Goal: Transaction & Acquisition: Purchase product/service

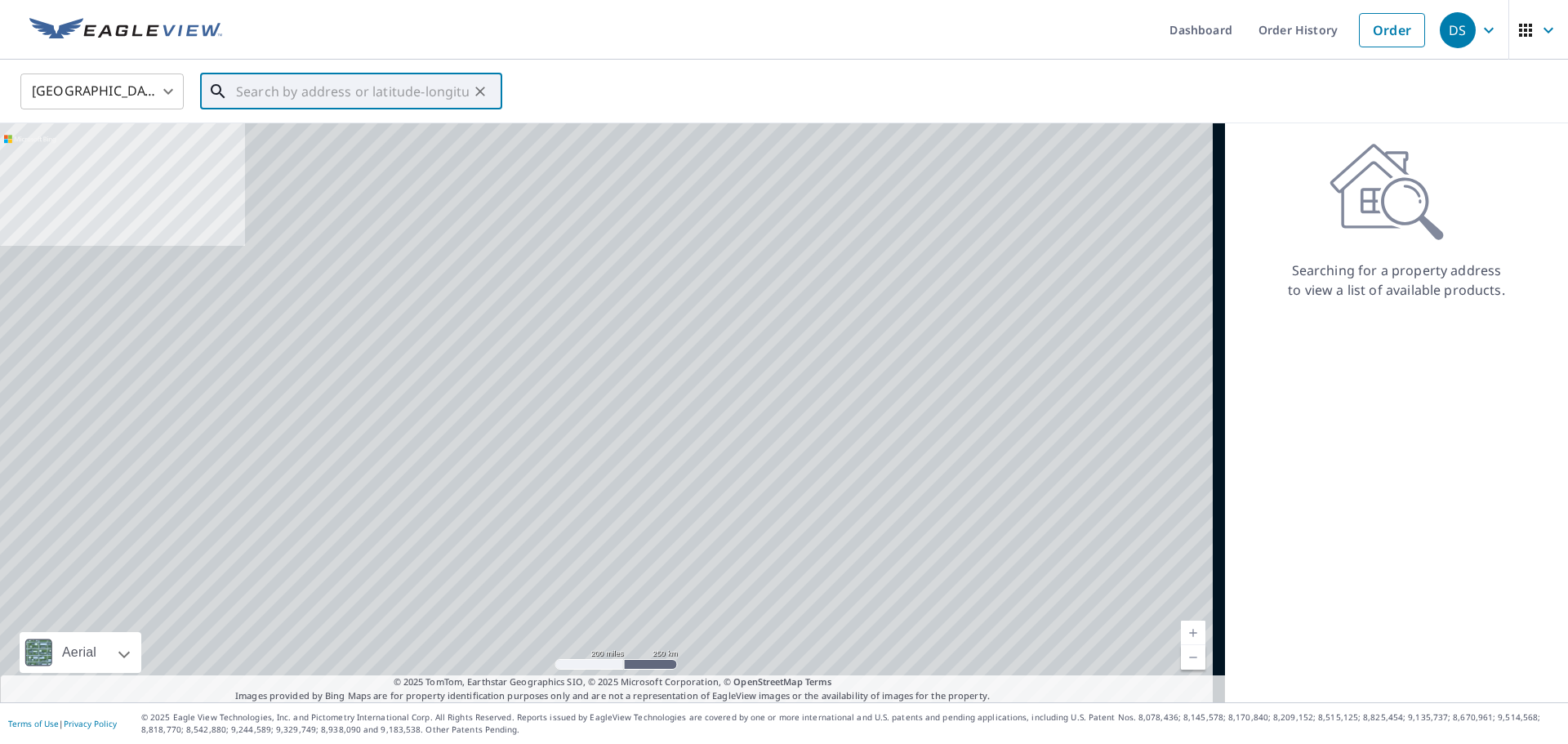
click at [318, 99] on input "text" at bounding box center [353, 92] width 233 height 45
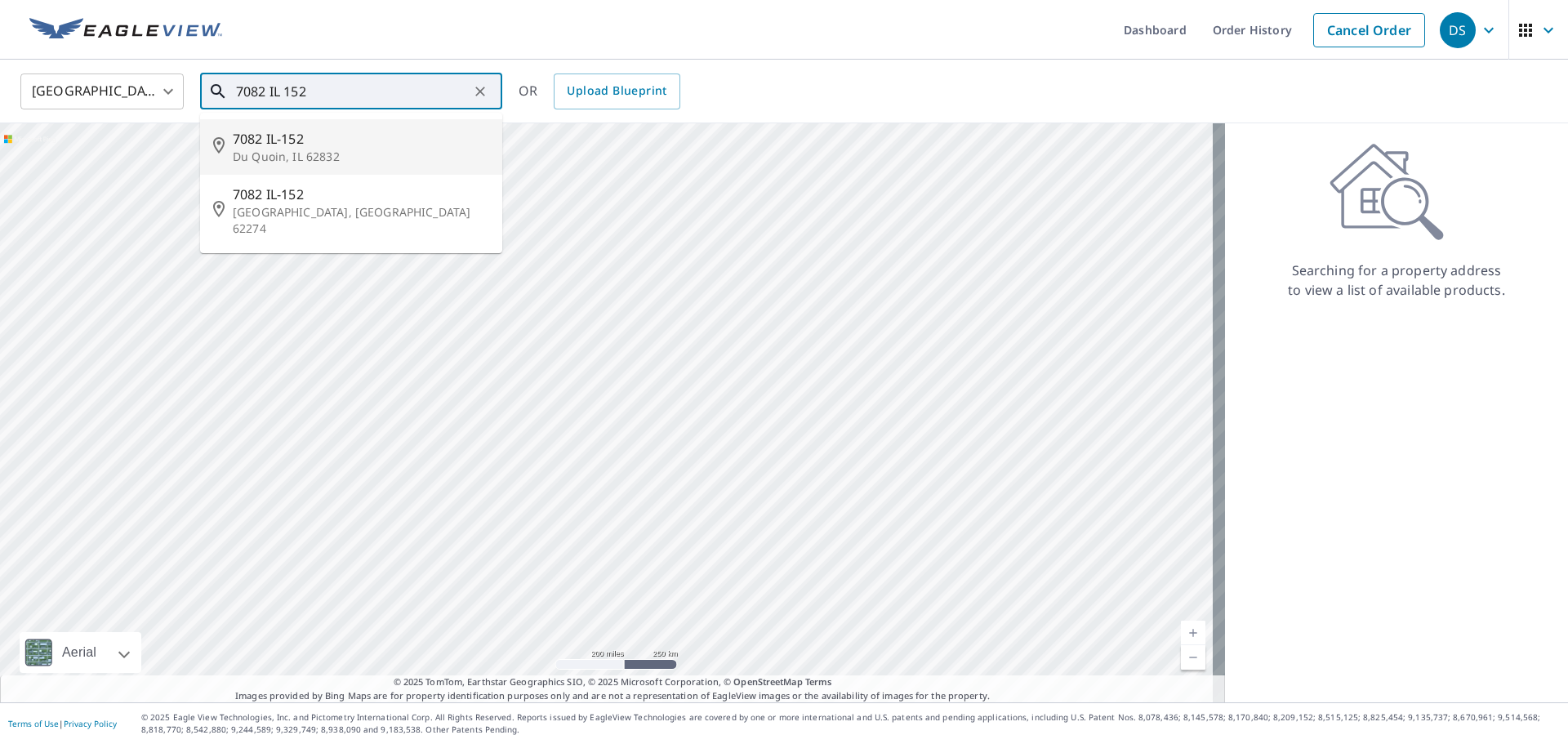
click at [305, 135] on span "7082 IL-152" at bounding box center [361, 139] width 257 height 19
type input "7082 IL-[STREET_ADDRESS]"
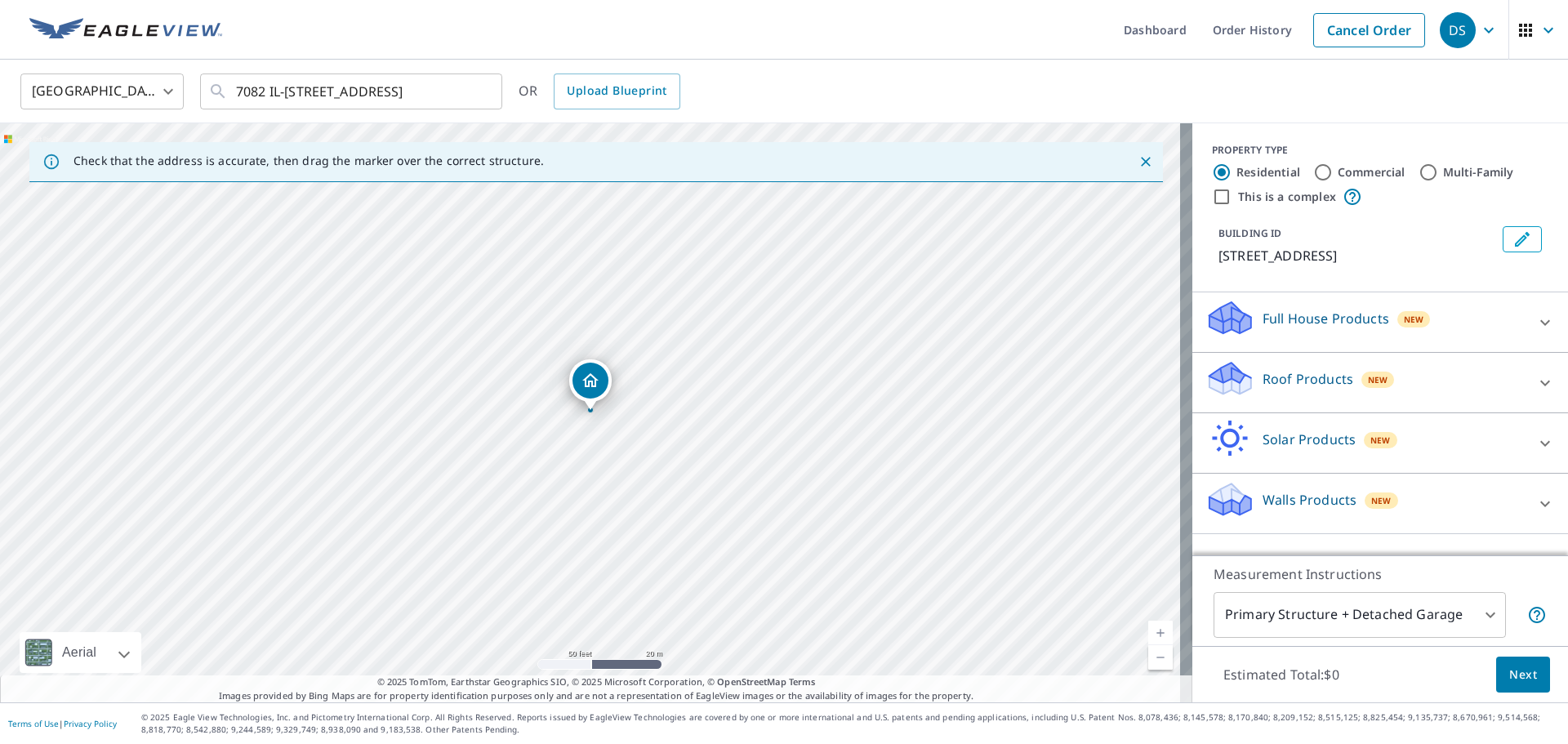
click at [1508, 385] on div "Roof Products New" at bounding box center [1366, 382] width 320 height 46
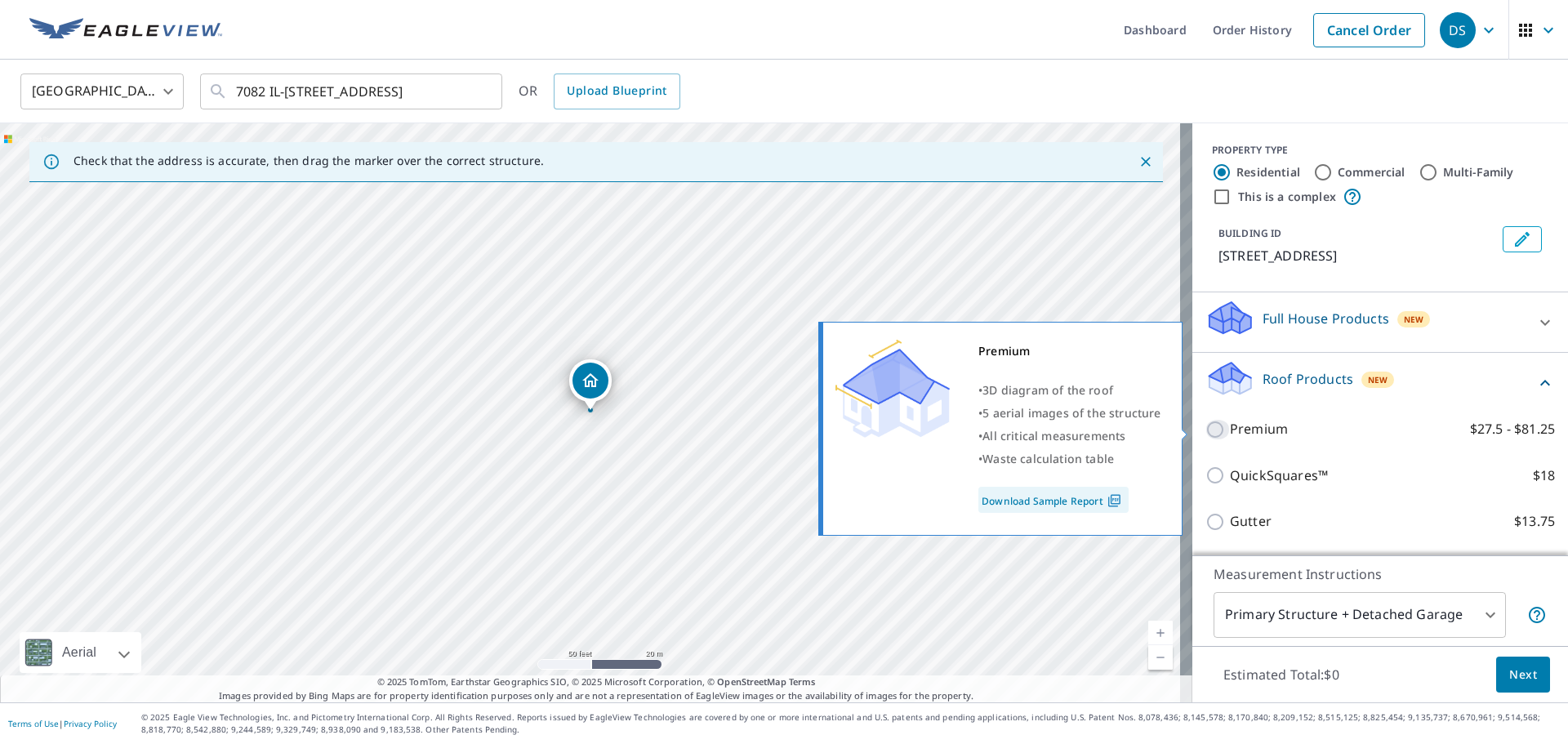
click at [1206, 420] on input "Premium $27.5 - $81.25" at bounding box center [1218, 429] width 24 height 19
checkbox input "true"
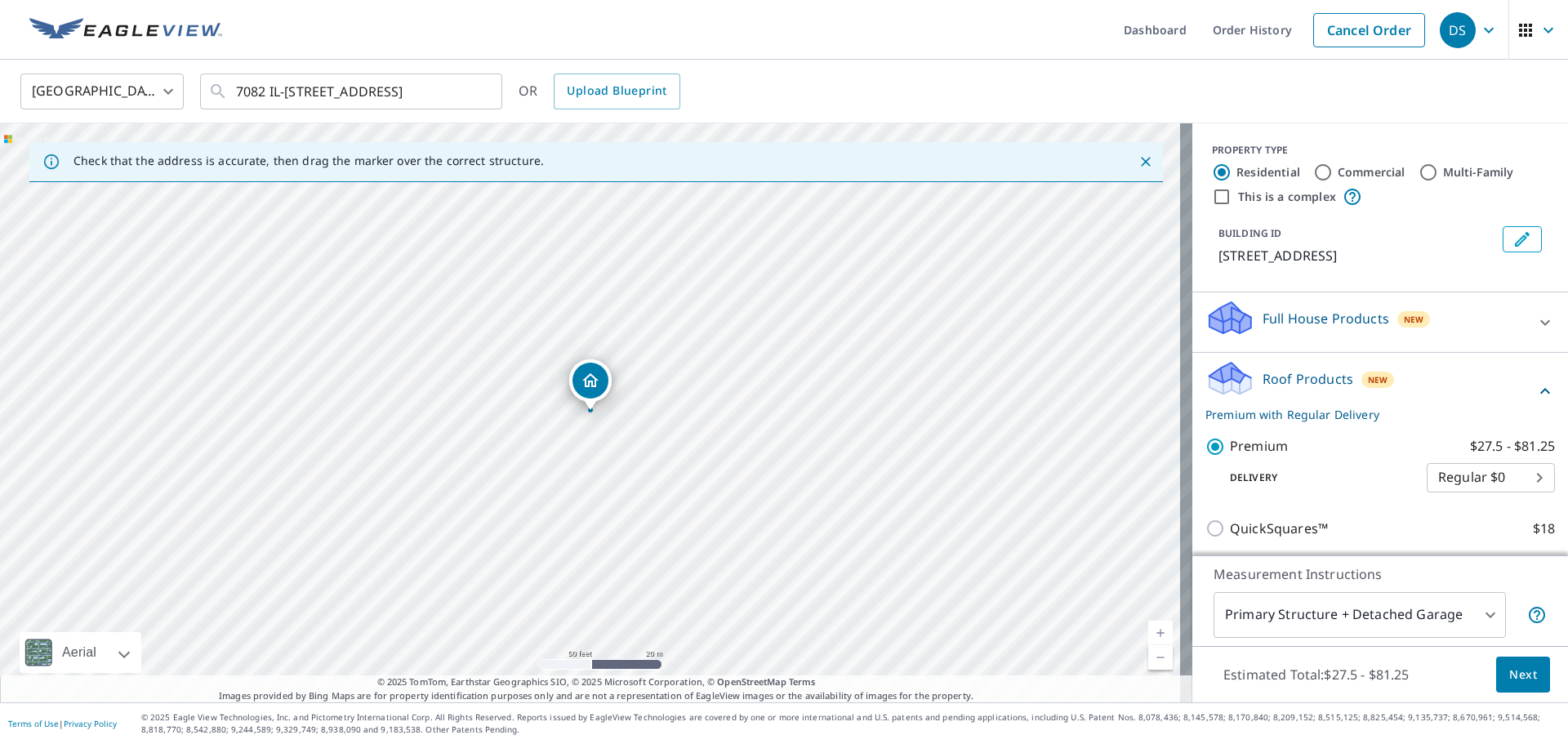
click at [1514, 672] on span "Next" at bounding box center [1523, 674] width 28 height 20
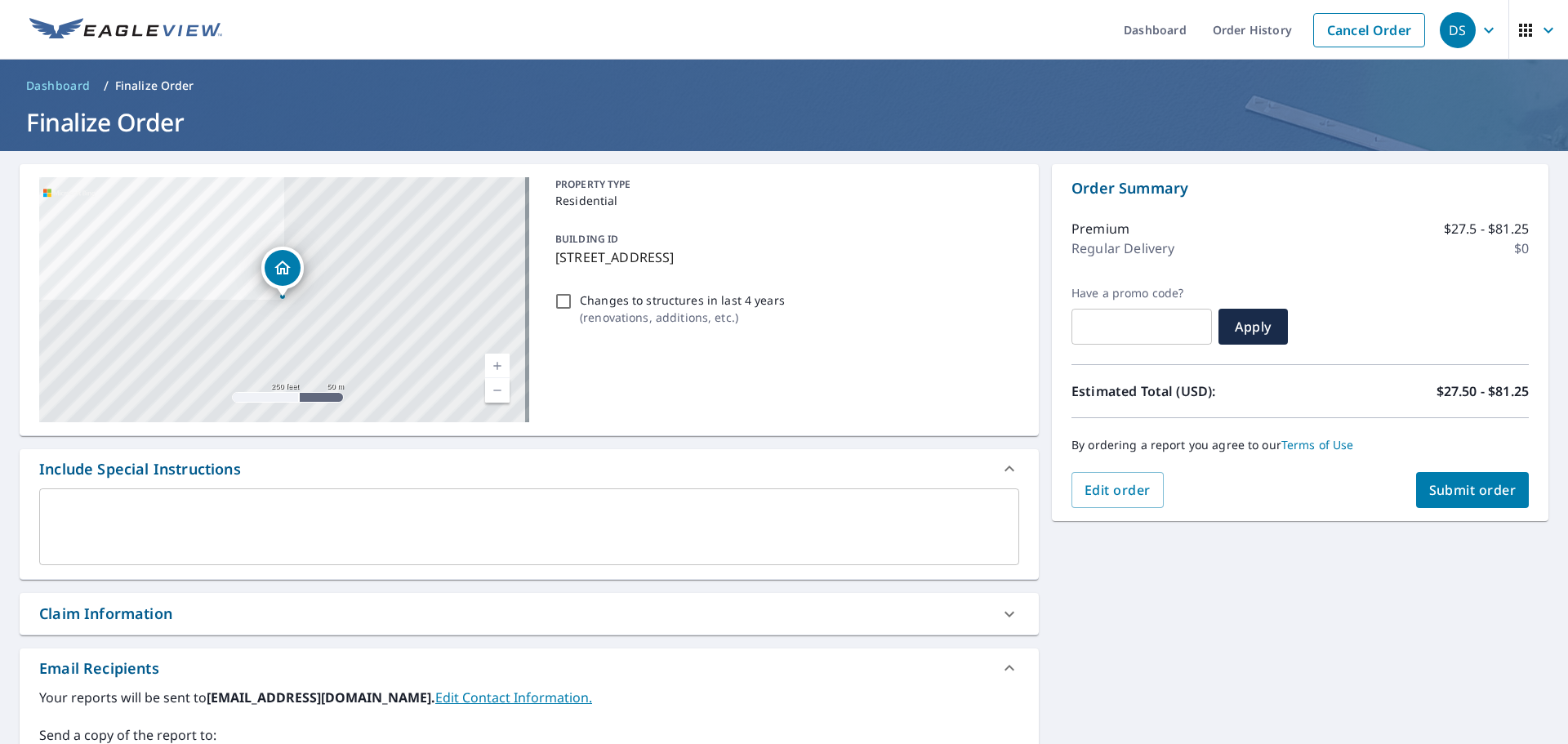
scroll to position [284, 0]
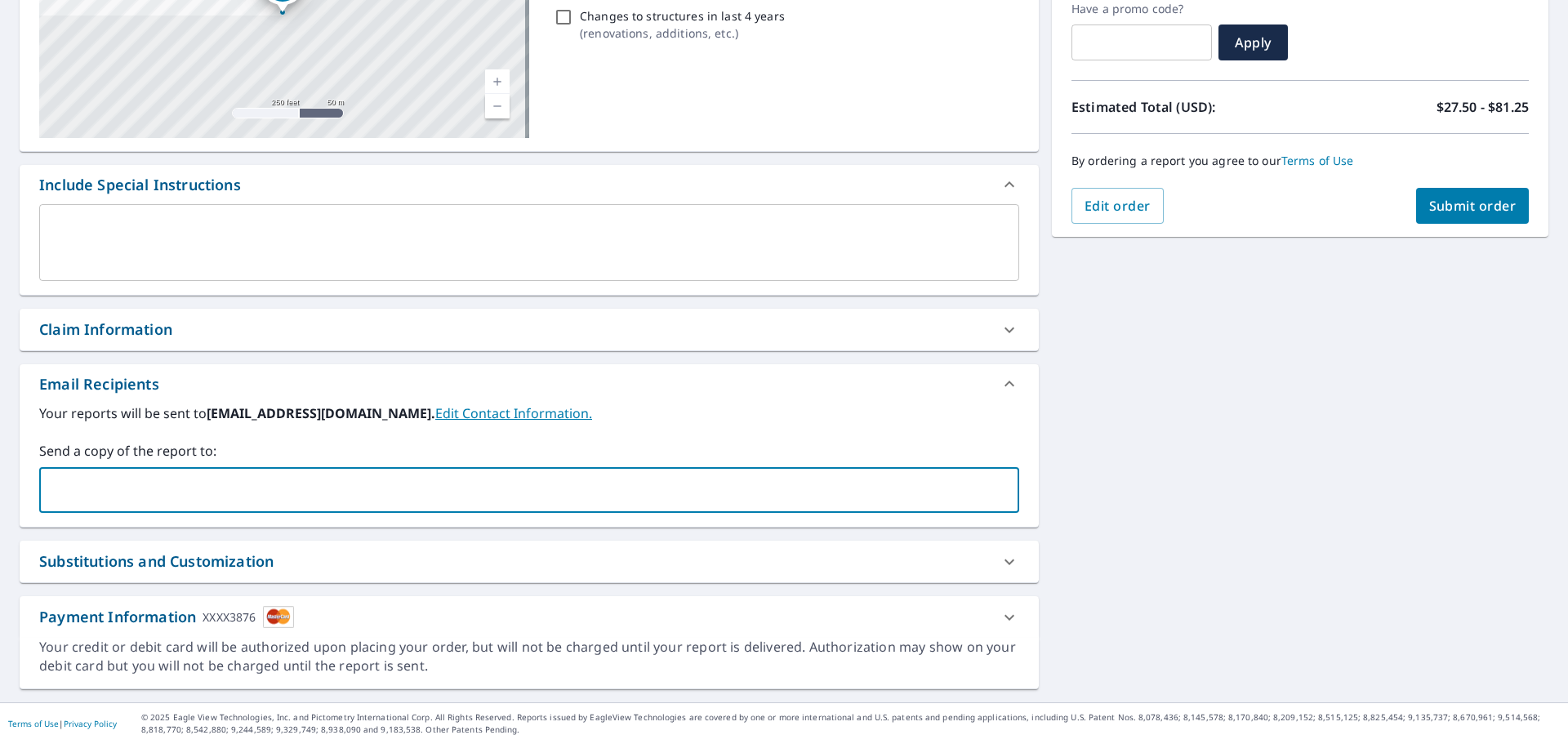
click at [144, 488] on input "text" at bounding box center [517, 490] width 941 height 31
type input "[PERSON_NAME][EMAIL_ADDRESS][DOMAIN_NAME]"
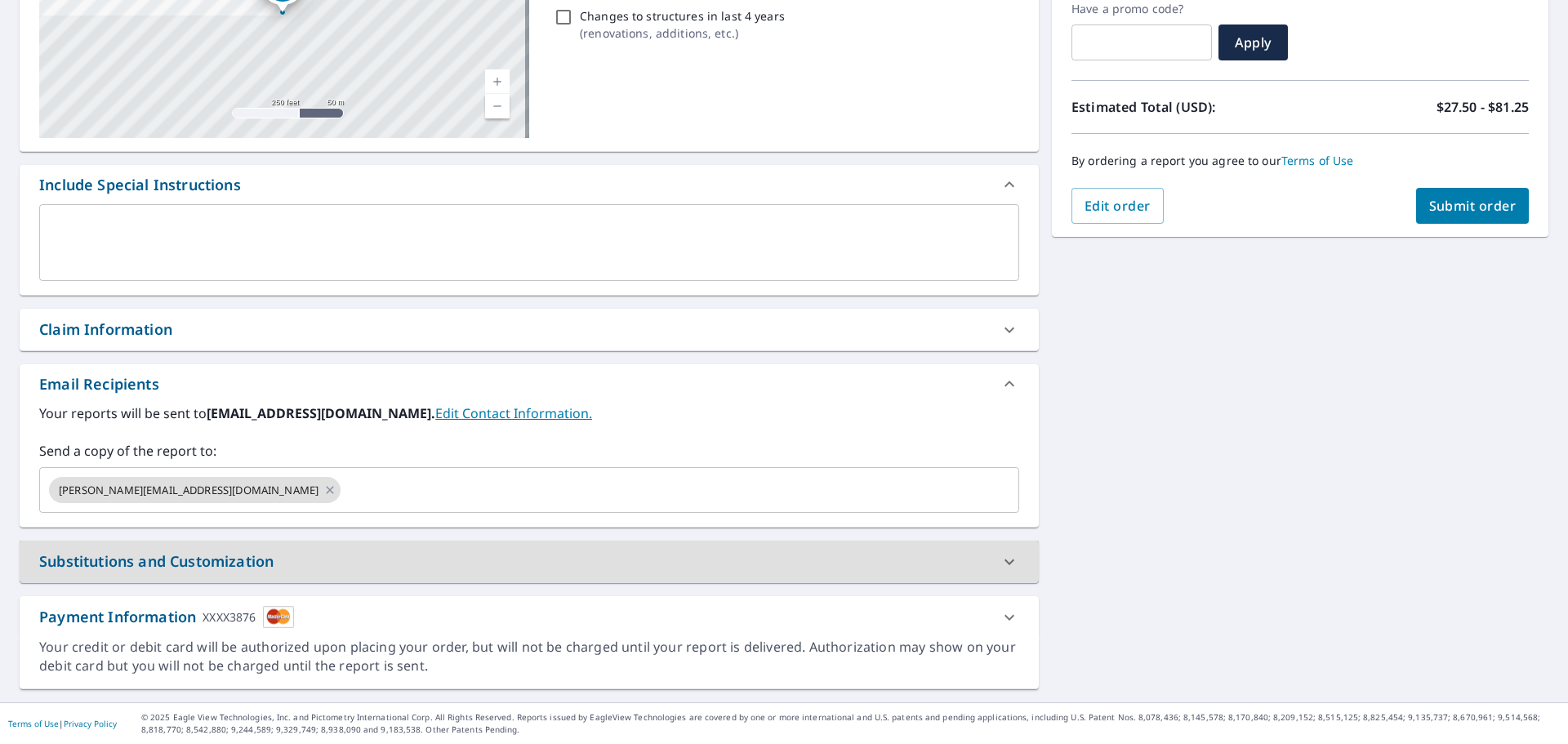
click at [1433, 212] on span "Submit order" at bounding box center [1473, 206] width 87 height 18
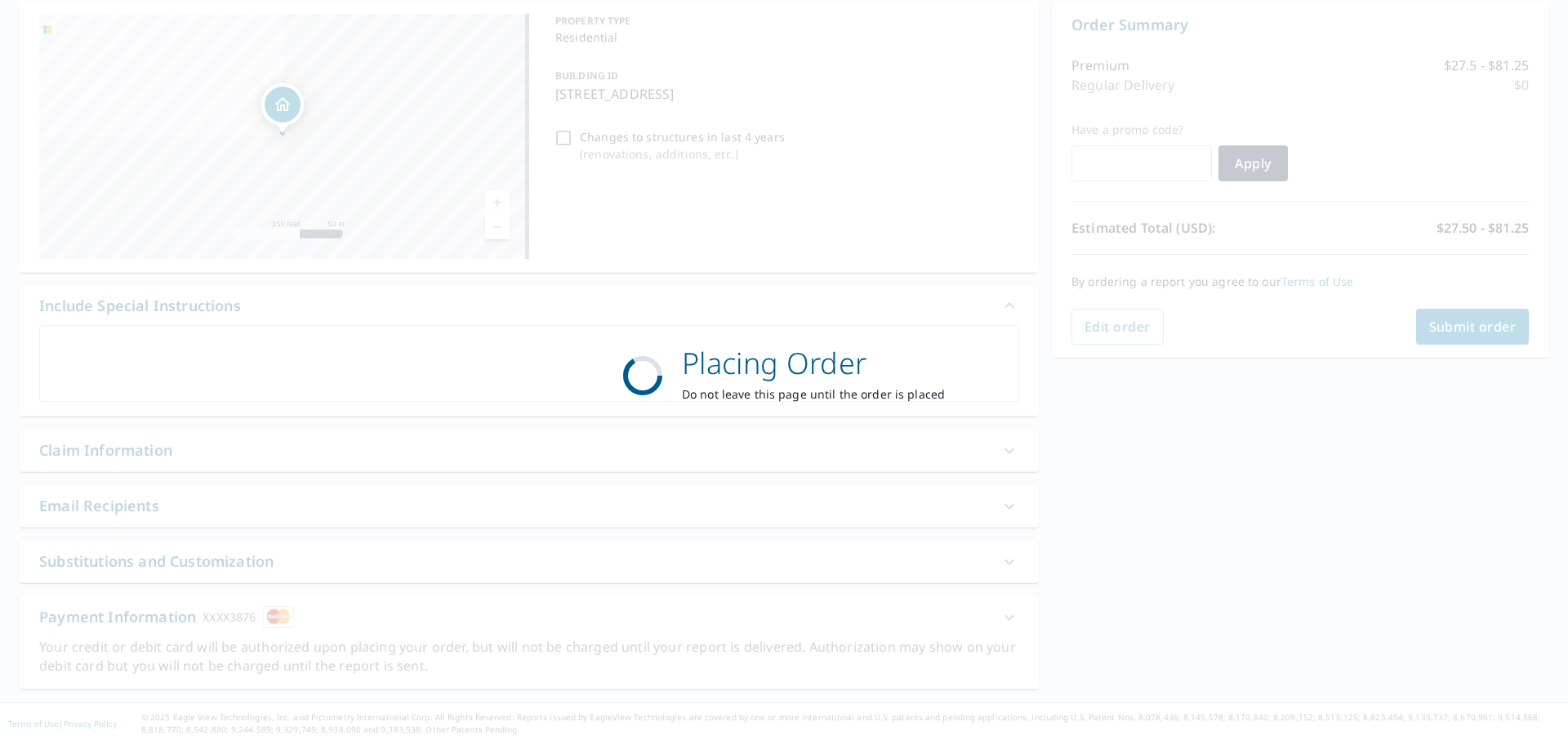
scroll to position [163, 0]
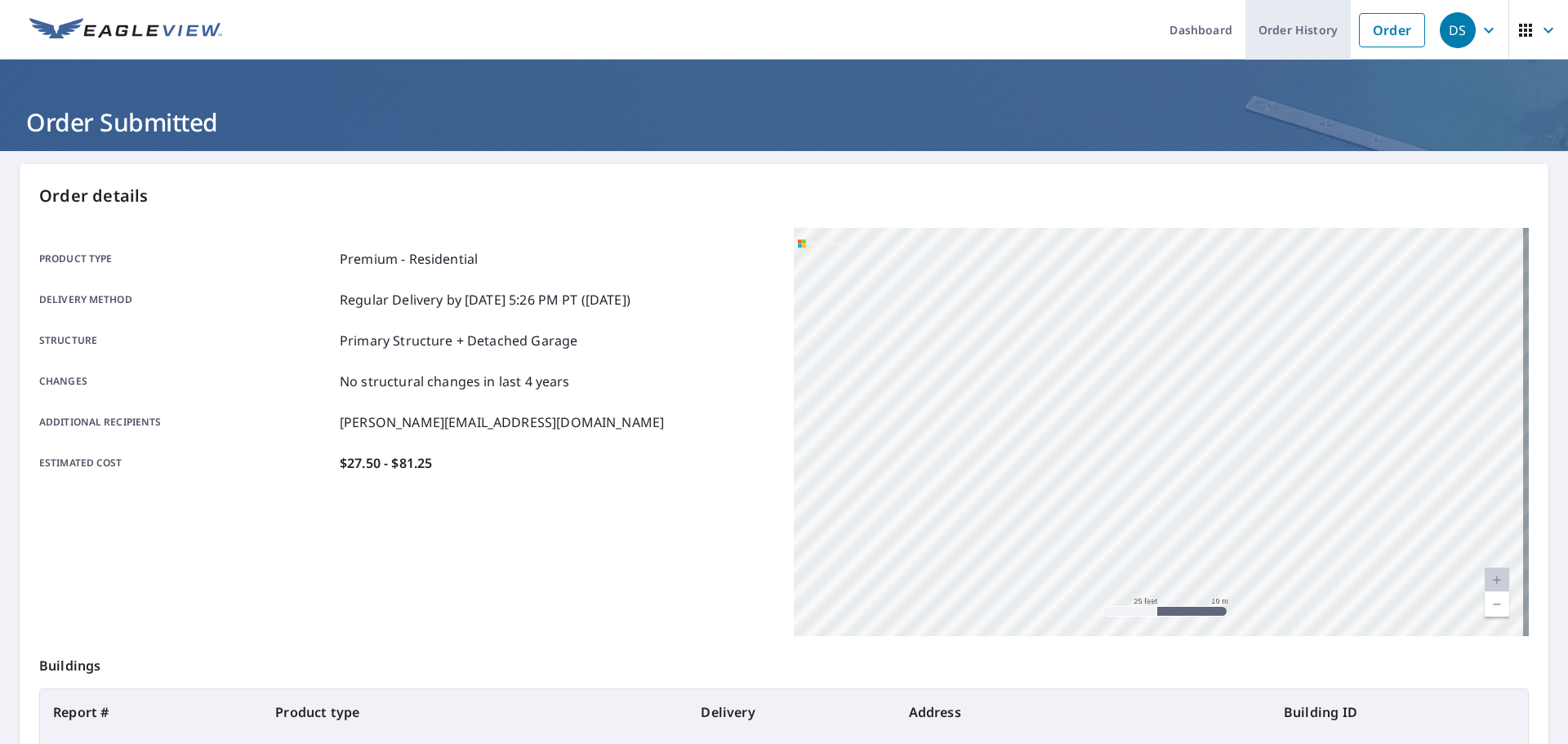
click at [1298, 34] on link "Order History" at bounding box center [1298, 30] width 106 height 59
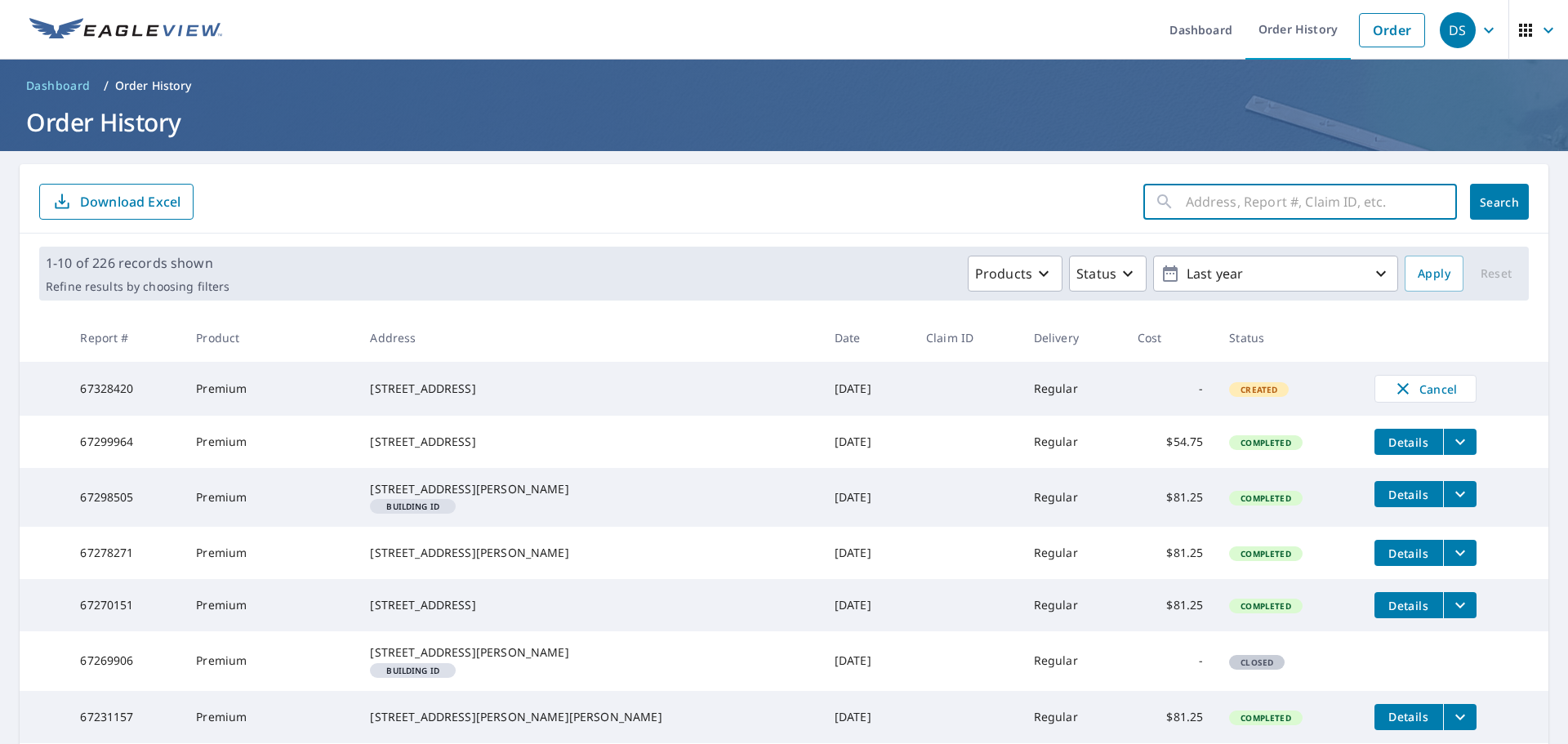
click at [1270, 211] on input "text" at bounding box center [1321, 201] width 271 height 45
type input "[STREET_ADDRESS][PERSON_NAME] [GEOGRAPHIC_DATA], [GEOGRAPHIC_DATA]"
click button "Search" at bounding box center [1499, 201] width 58 height 36
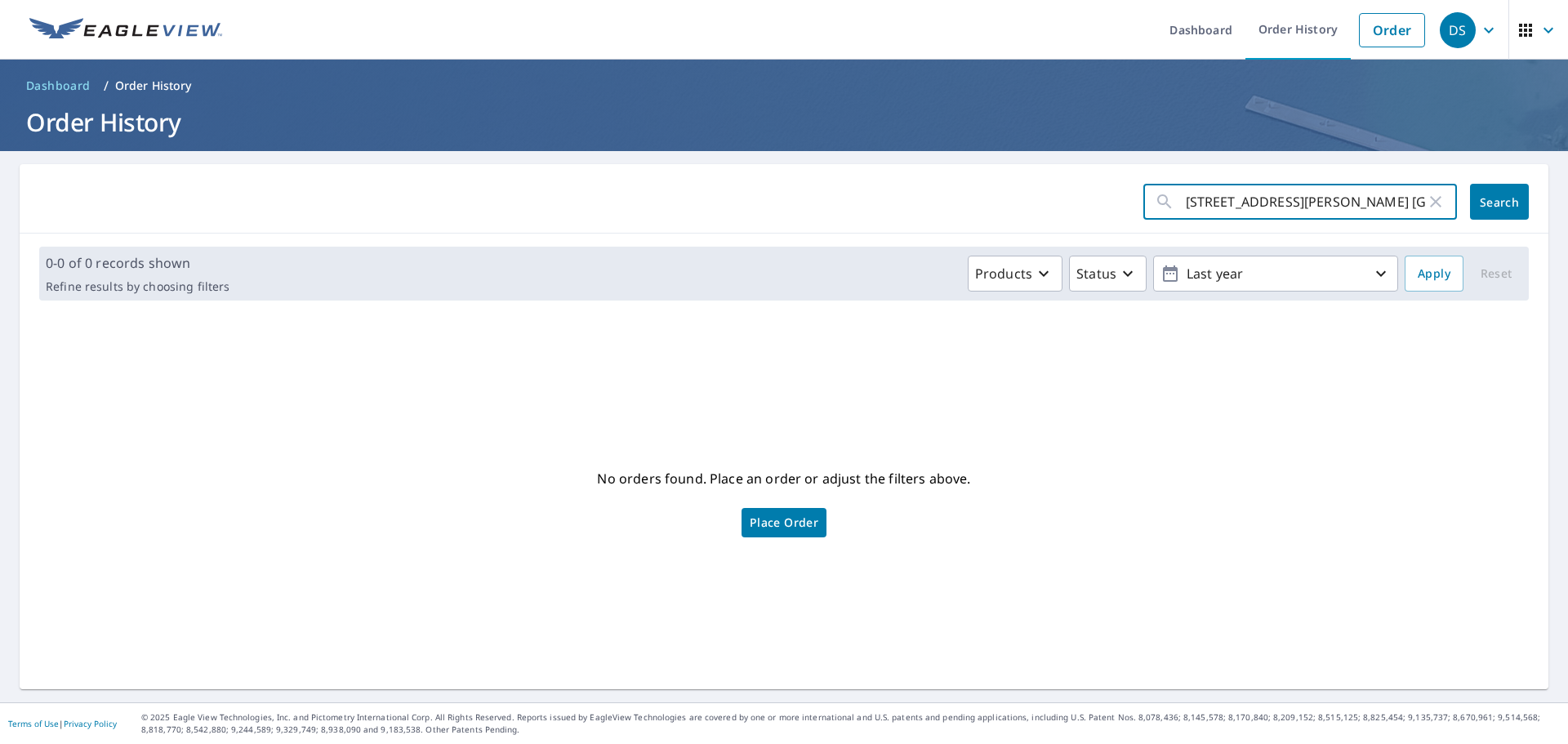
drag, startPoint x: 1388, startPoint y: 194, endPoint x: 1270, endPoint y: 194, distance: 118.0
click at [1270, 194] on input "[STREET_ADDRESS][PERSON_NAME] [GEOGRAPHIC_DATA], [GEOGRAPHIC_DATA]" at bounding box center [1305, 201] width 240 height 45
type input "[STREET_ADDRESS][PERSON_NAME]"
click button "Search" at bounding box center [1499, 201] width 58 height 36
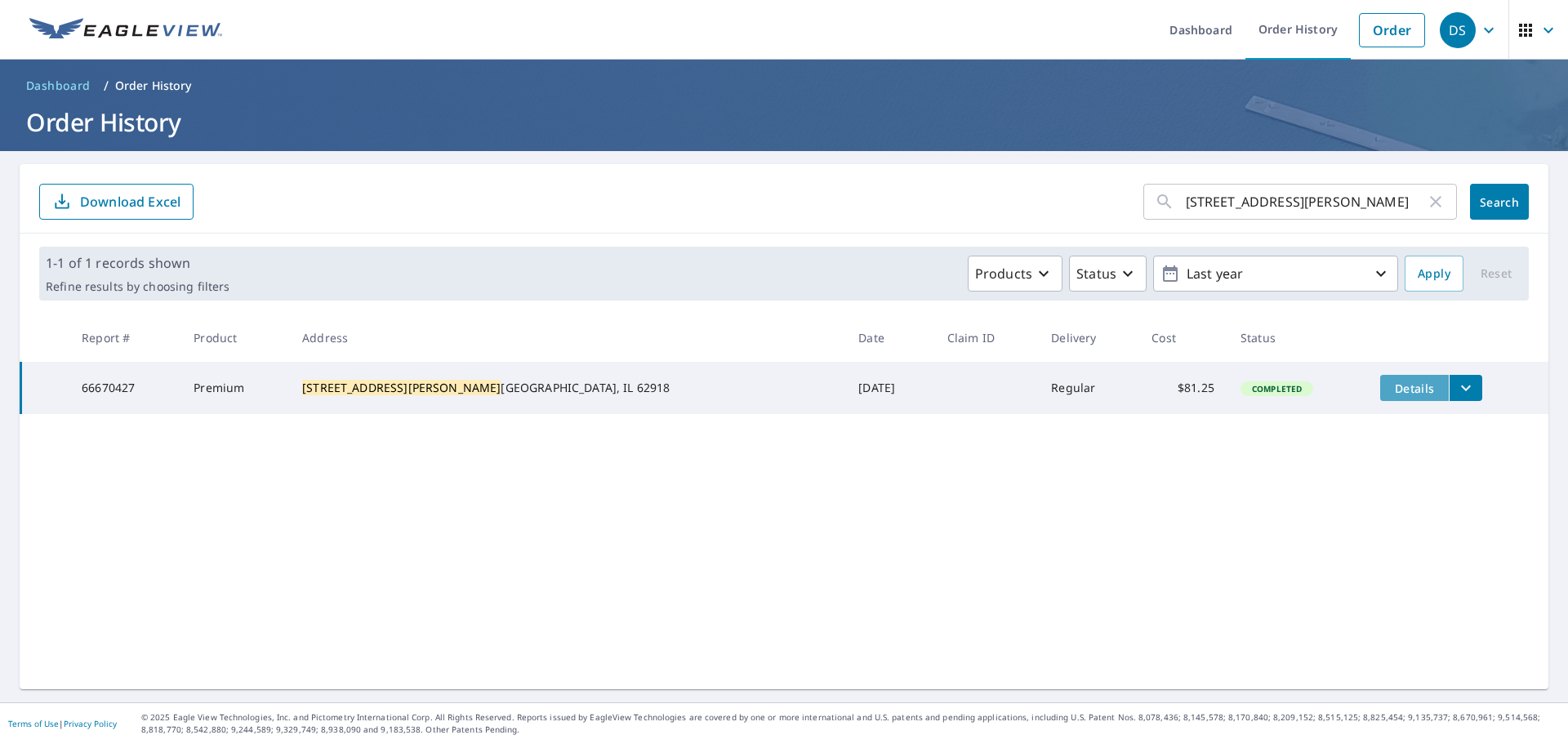
click at [1390, 391] on span "Details" at bounding box center [1414, 388] width 49 height 16
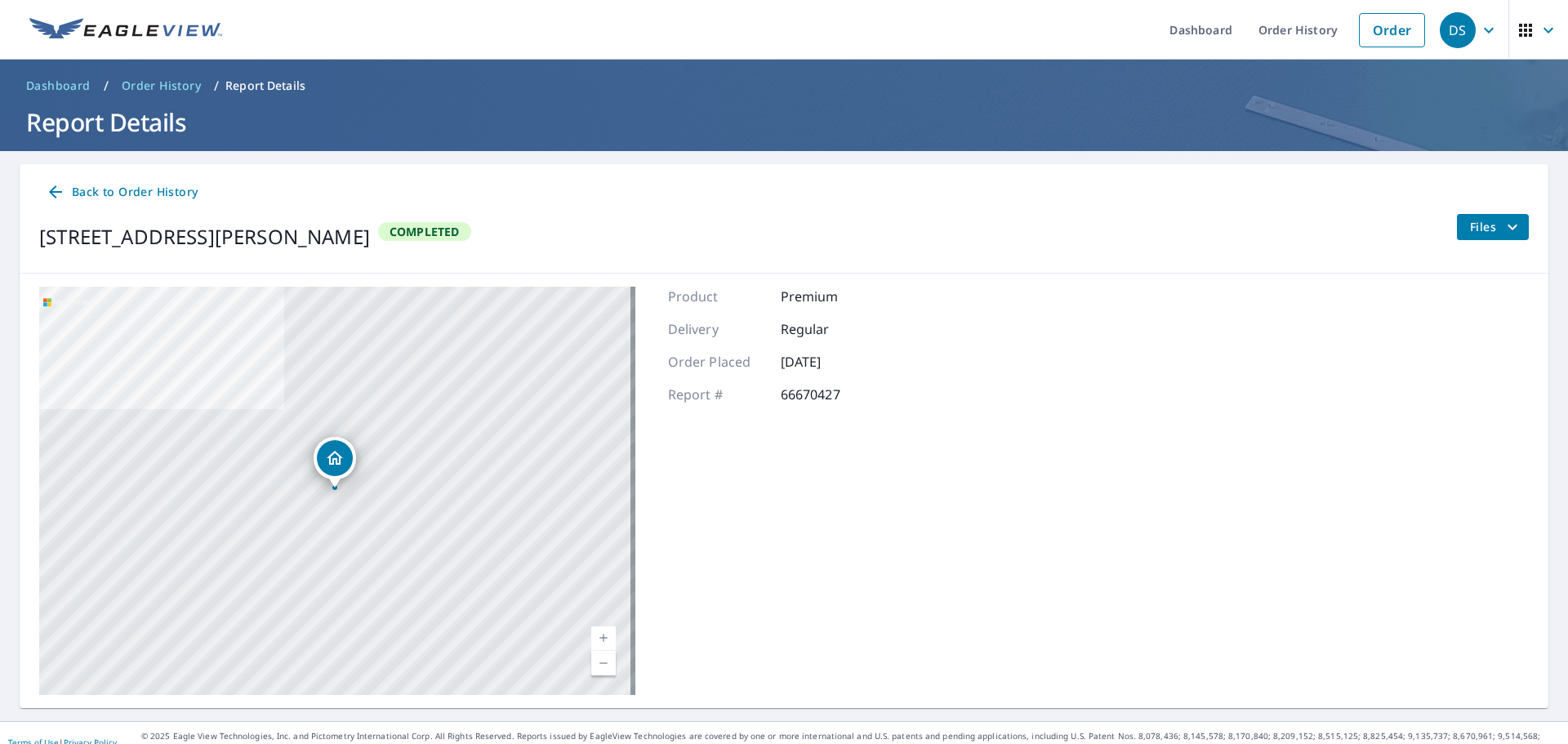
scroll to position [19, 0]
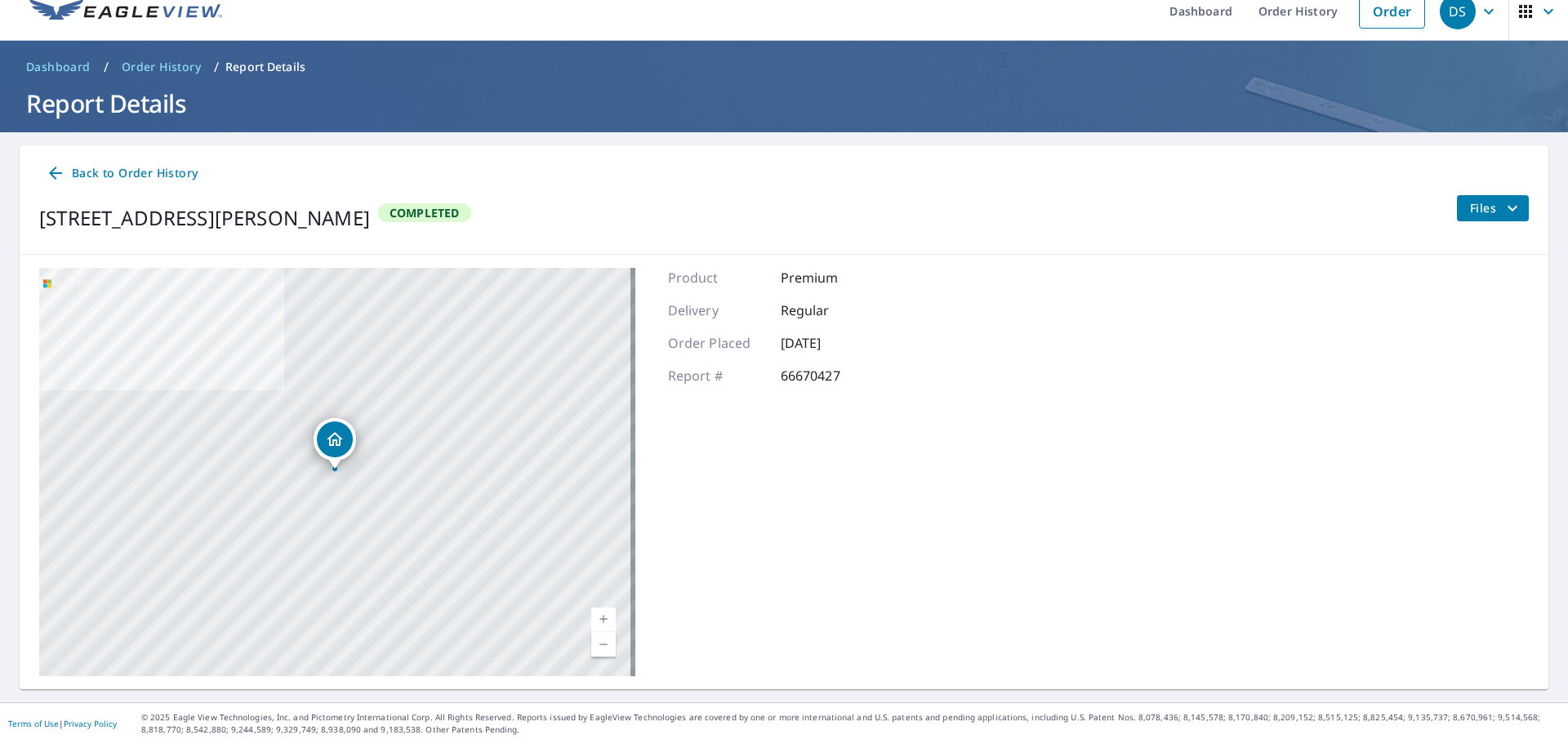
click at [1487, 213] on span "Files" at bounding box center [1496, 208] width 52 height 19
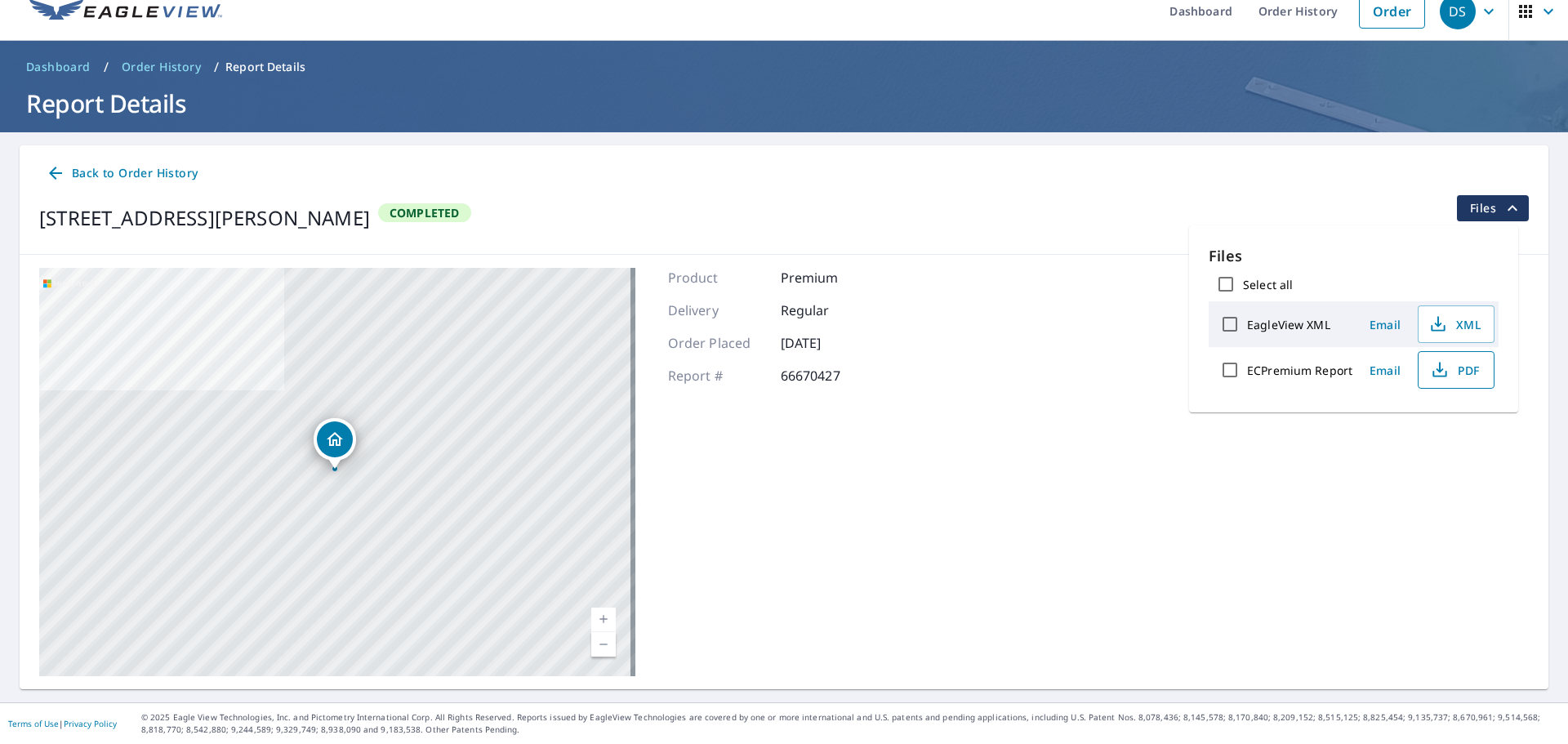
click at [1452, 378] on span "PDF" at bounding box center [1455, 370] width 52 height 19
click at [1470, 384] on button "PDF" at bounding box center [1456, 370] width 77 height 38
